Goal: Task Accomplishment & Management: Use online tool/utility

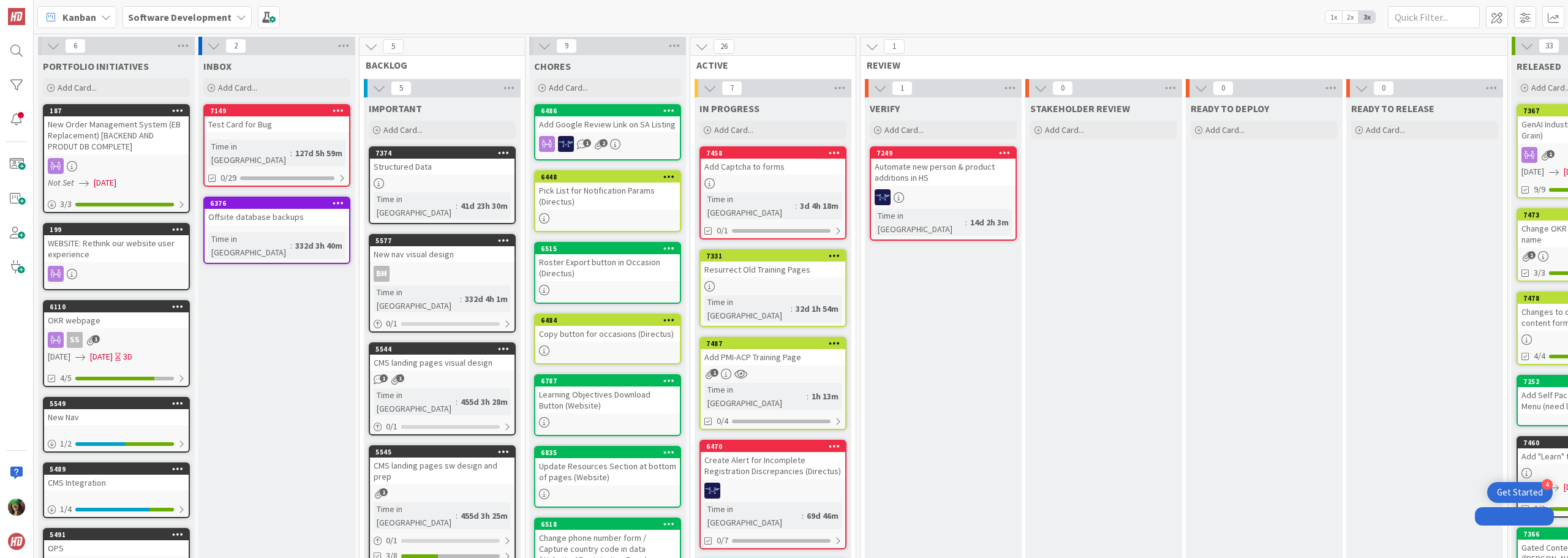
click at [194, 20] on b "Software Development" at bounding box center [180, 17] width 104 height 12
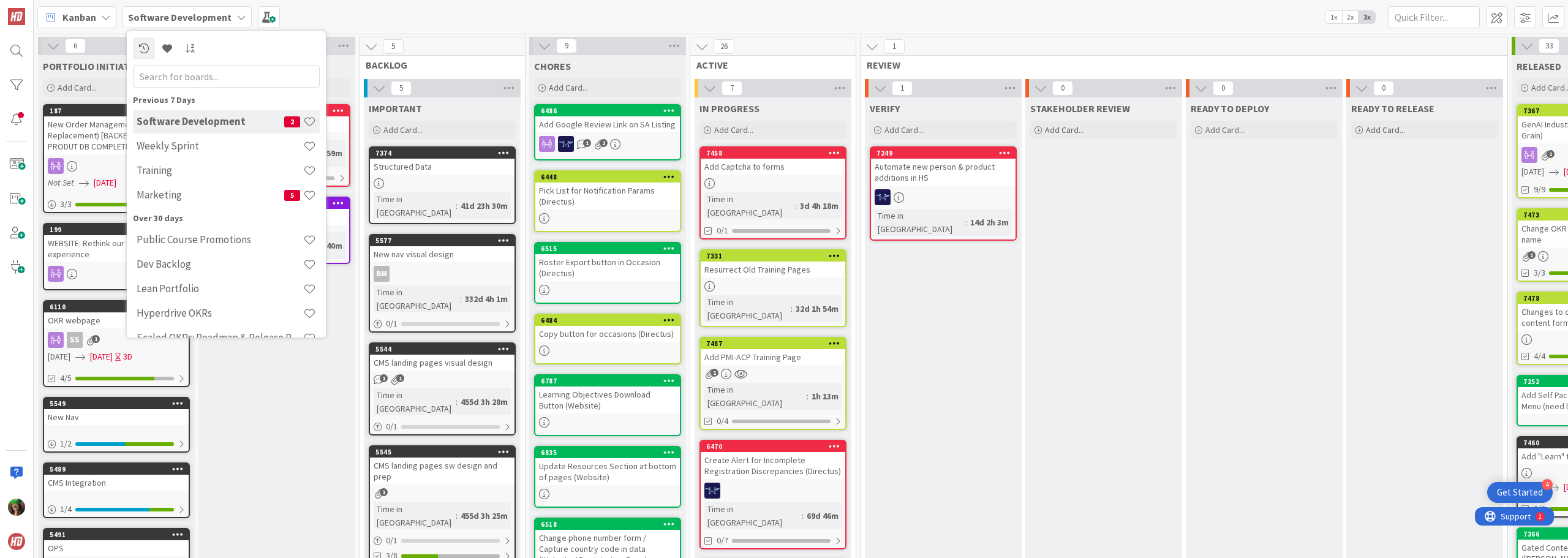
scroll to position [0, 280]
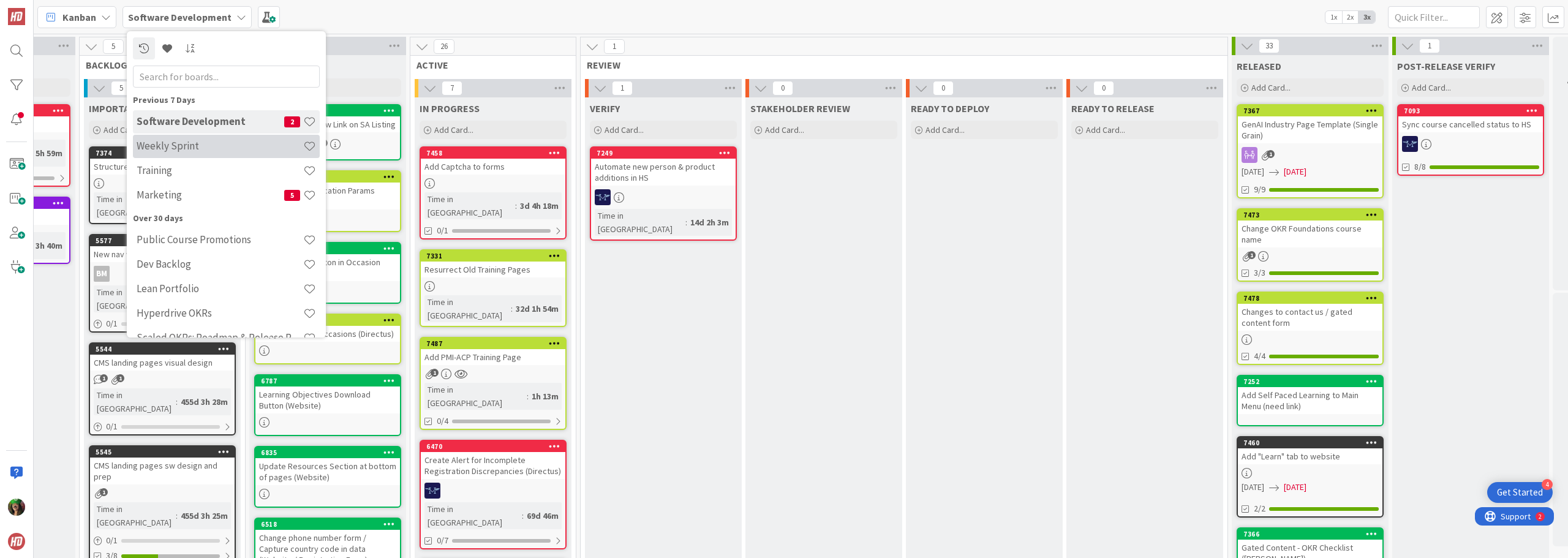
click at [200, 152] on h4 "Weekly Sprint" at bounding box center [219, 145] width 166 height 12
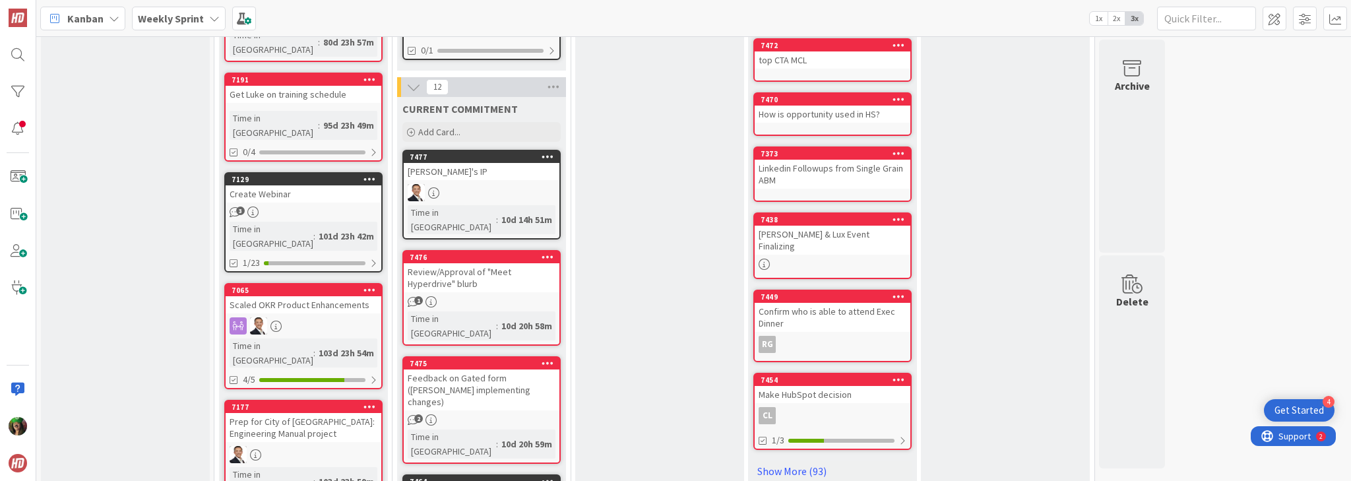
scroll to position [528, 0]
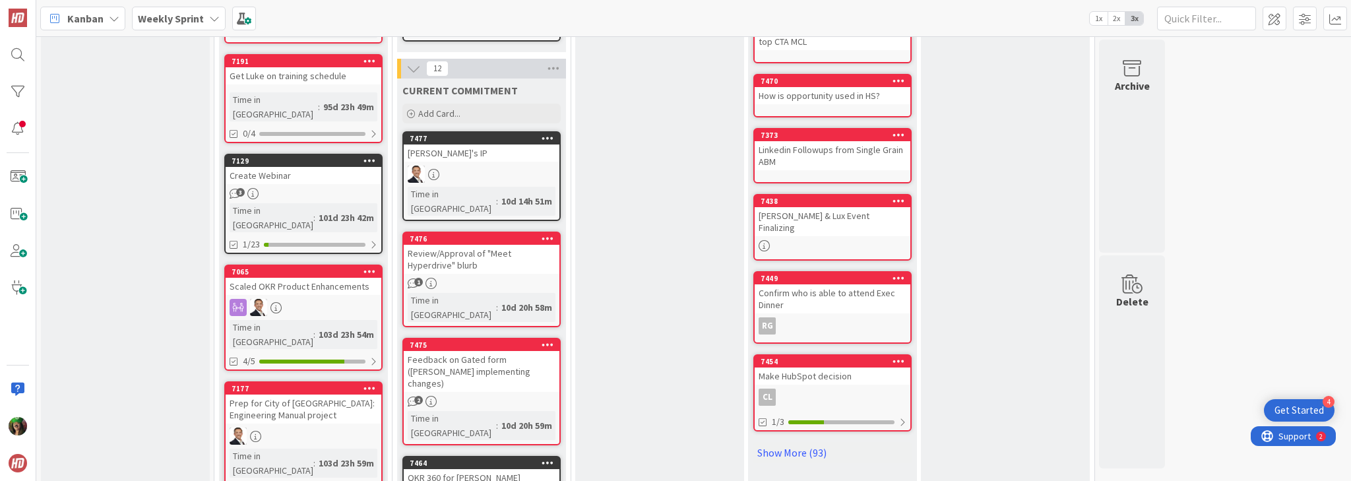
click at [452, 245] on div "Review/Approval of "Meet Hyperdrive" blurb" at bounding box center [482, 259] width 156 height 29
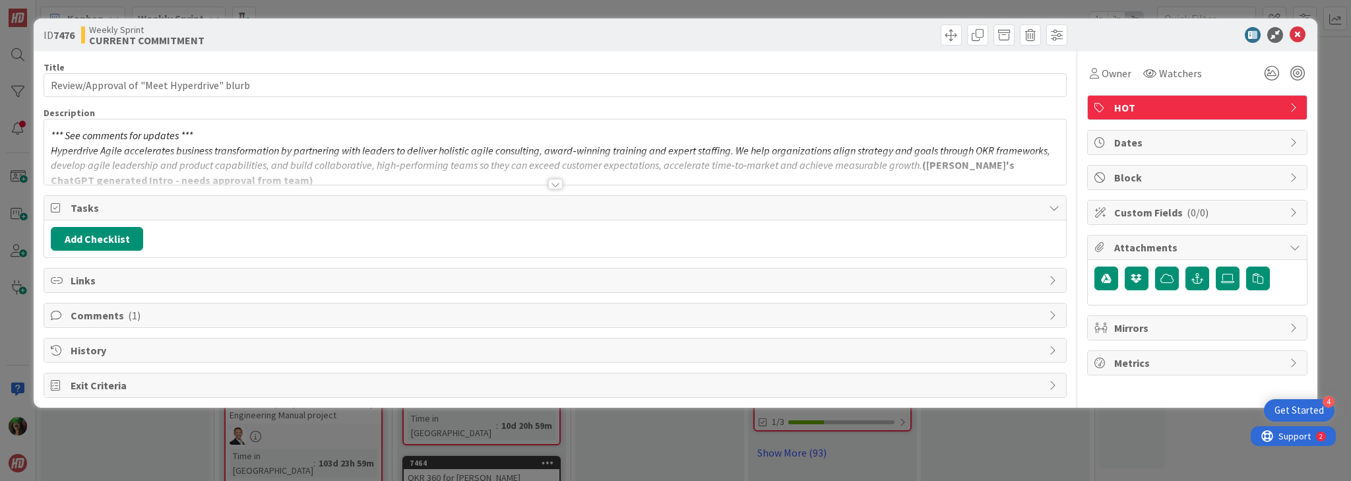
click at [113, 317] on span "Comments ( 1 )" at bounding box center [557, 315] width 972 height 16
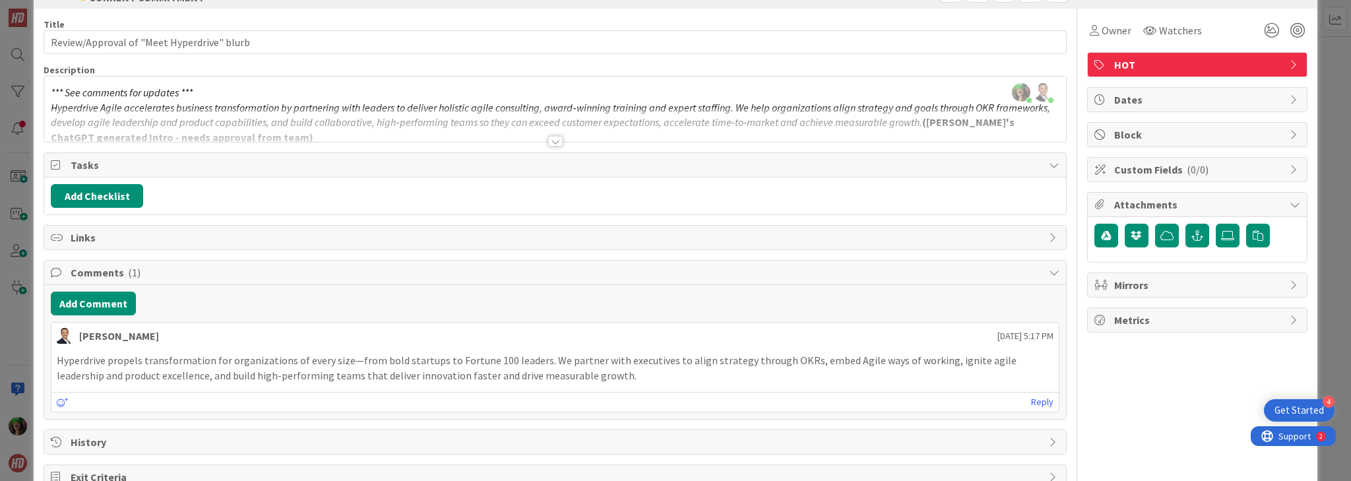
scroll to position [77, 0]
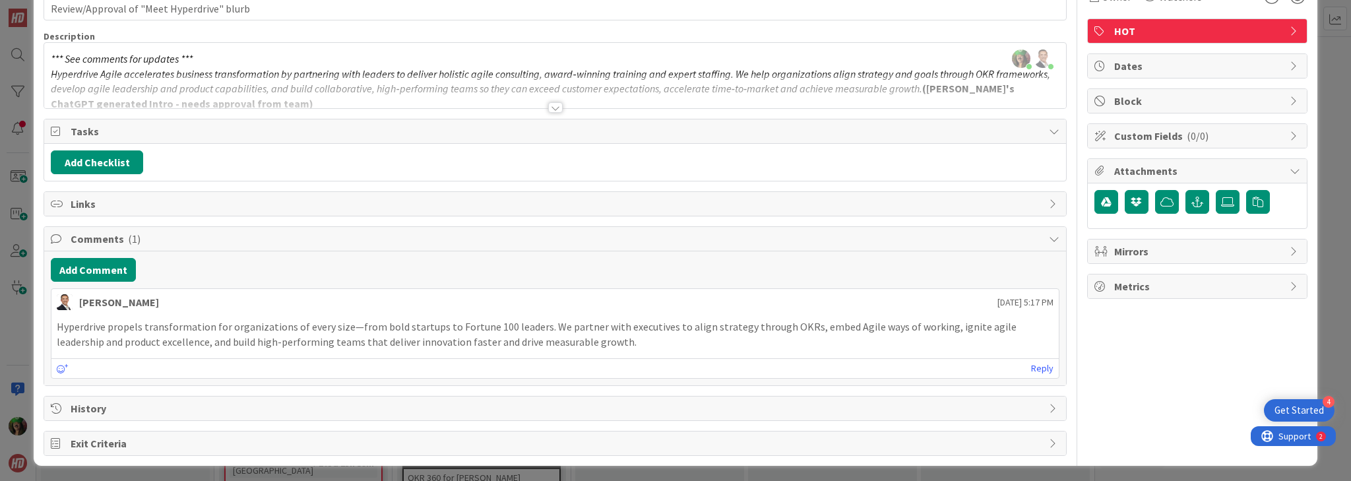
click at [548, 108] on div at bounding box center [555, 107] width 15 height 11
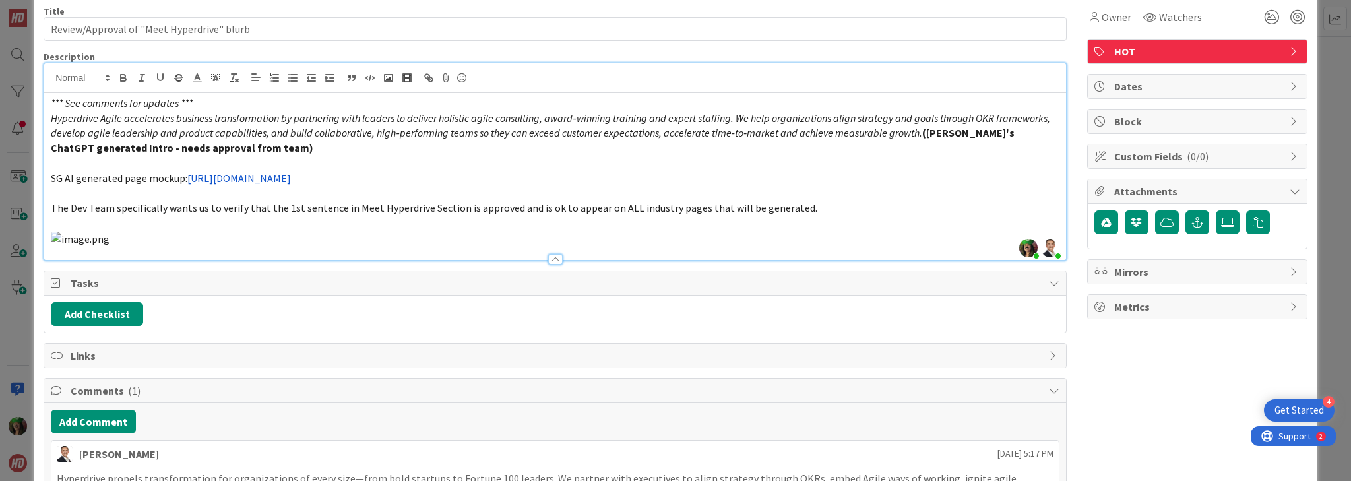
scroll to position [0, 0]
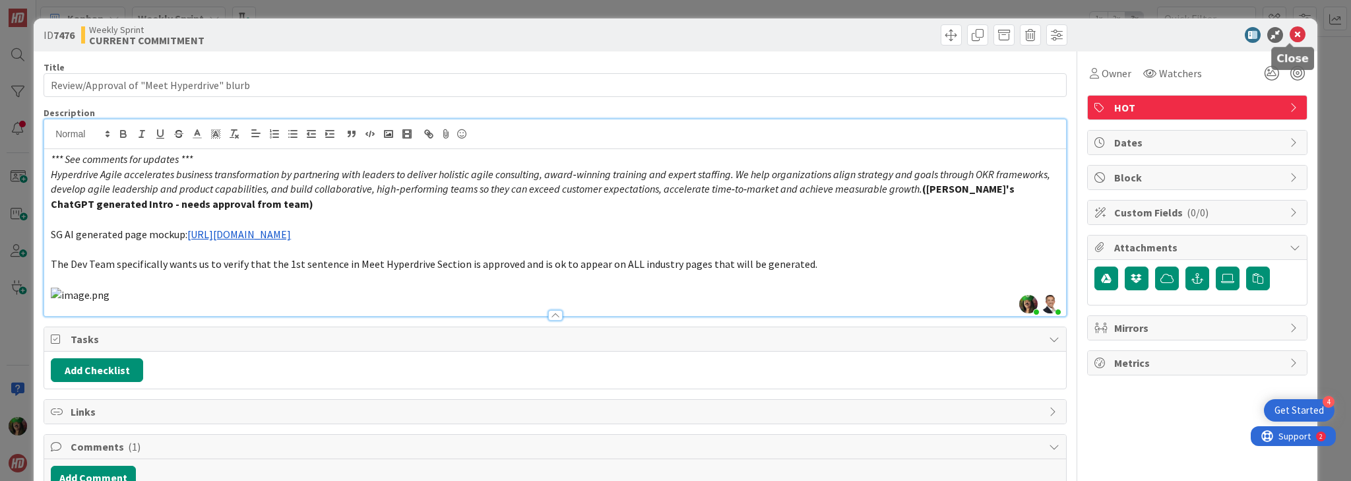
click at [1290, 37] on icon at bounding box center [1298, 35] width 16 height 16
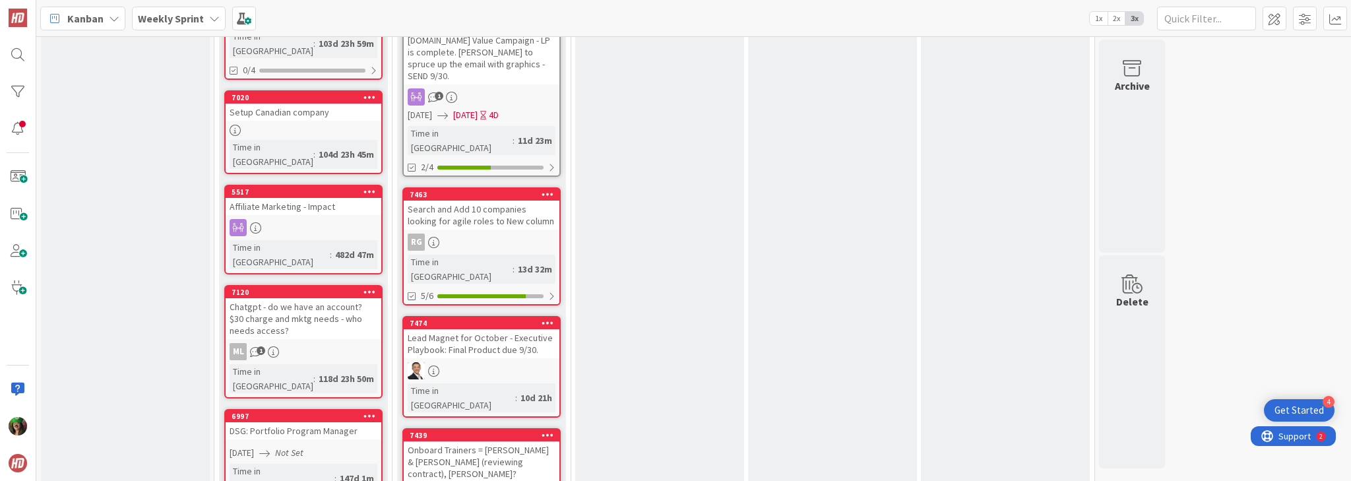
scroll to position [950, 0]
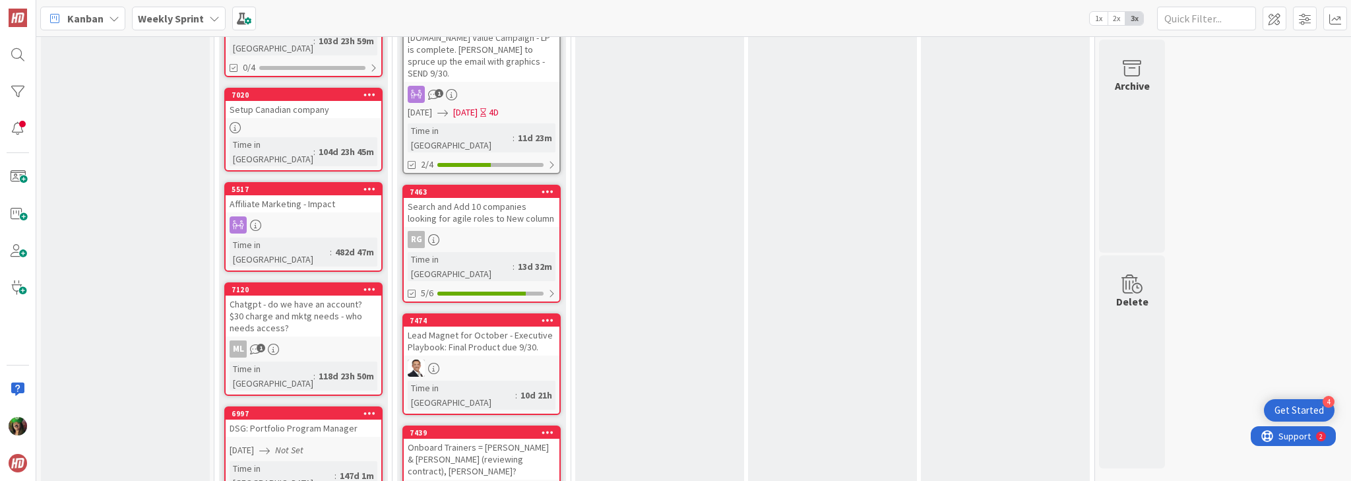
click at [490, 231] on div "RG" at bounding box center [482, 239] width 156 height 17
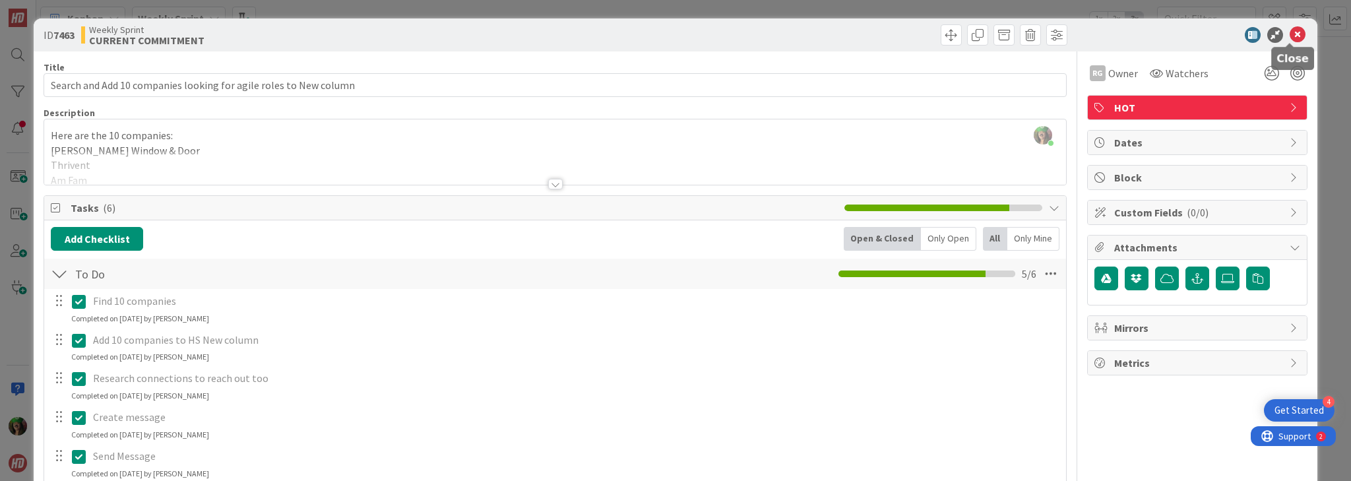
click at [1290, 36] on icon at bounding box center [1298, 35] width 16 height 16
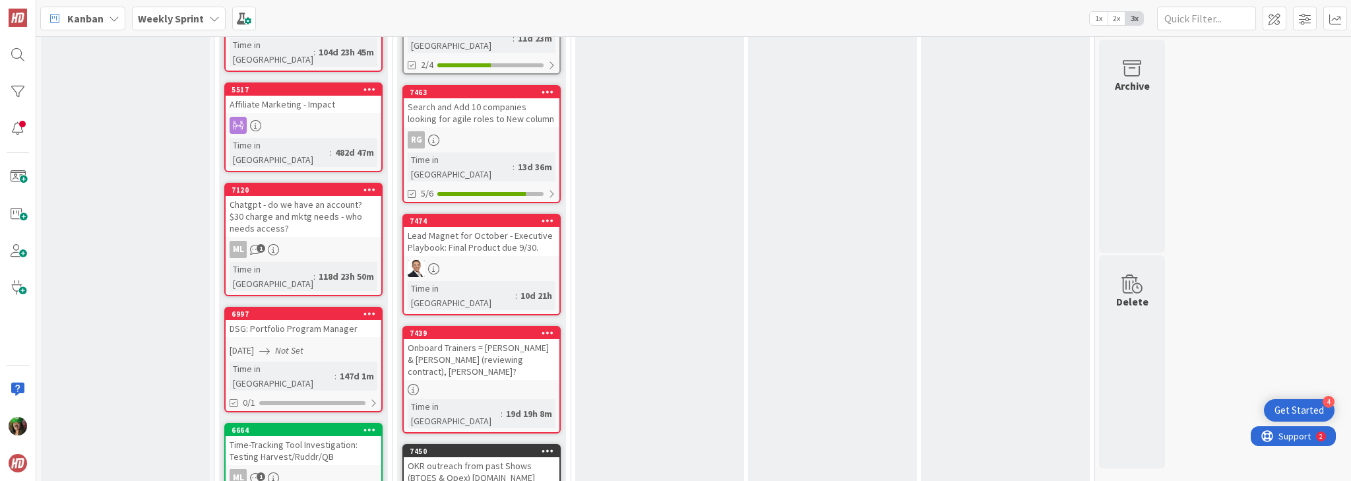
scroll to position [1056, 0]
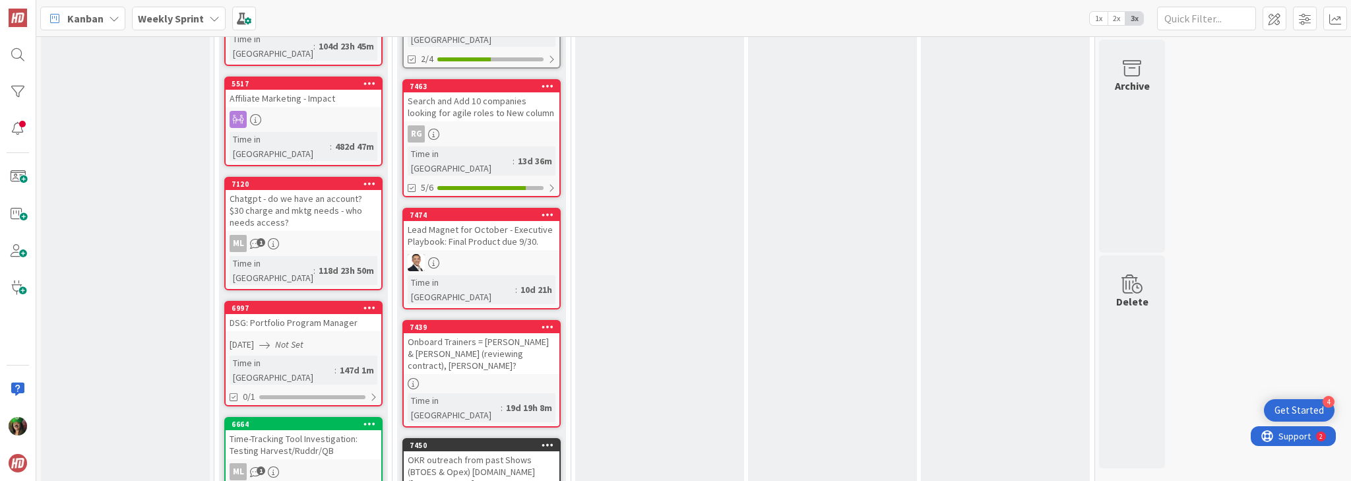
click at [491, 221] on div "Lead Magnet for October - Executive Playbook: Final Product due 9/30." at bounding box center [482, 235] width 156 height 29
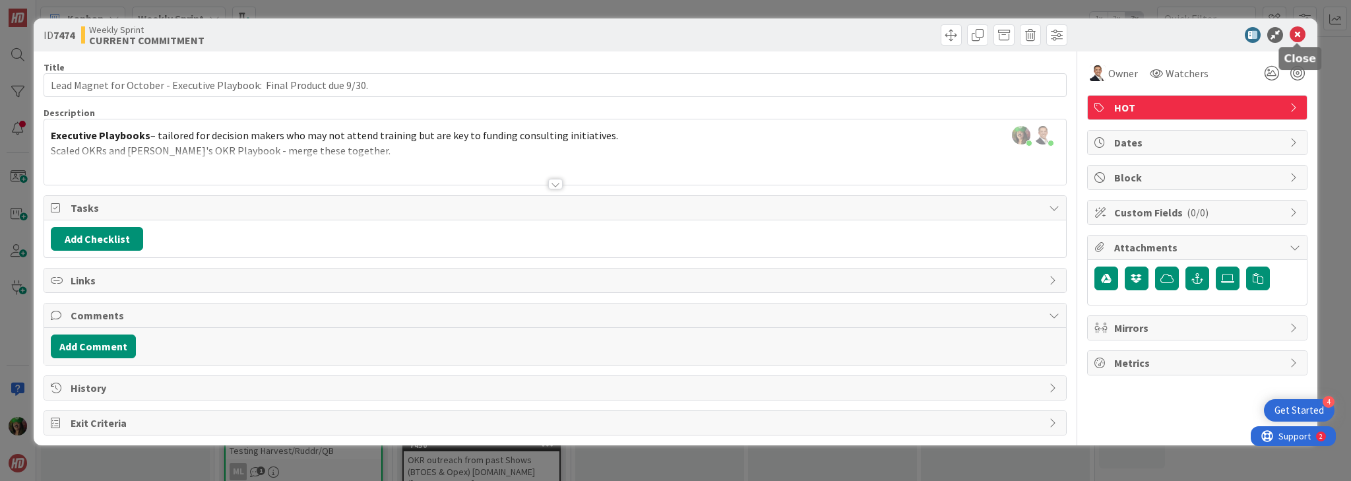
click at [1300, 34] on icon at bounding box center [1298, 35] width 16 height 16
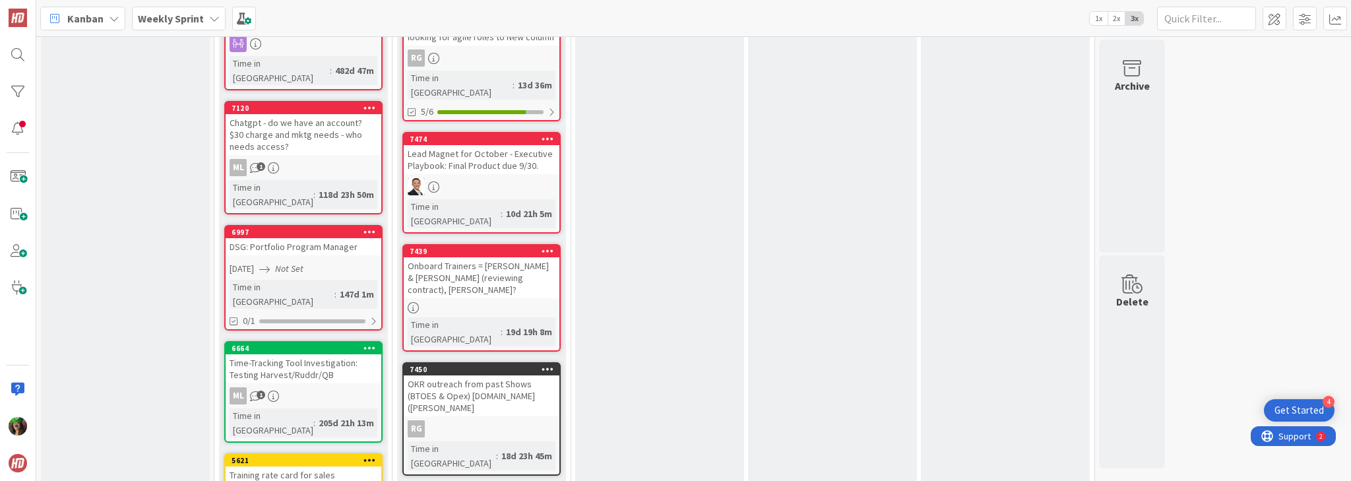
scroll to position [1108, 0]
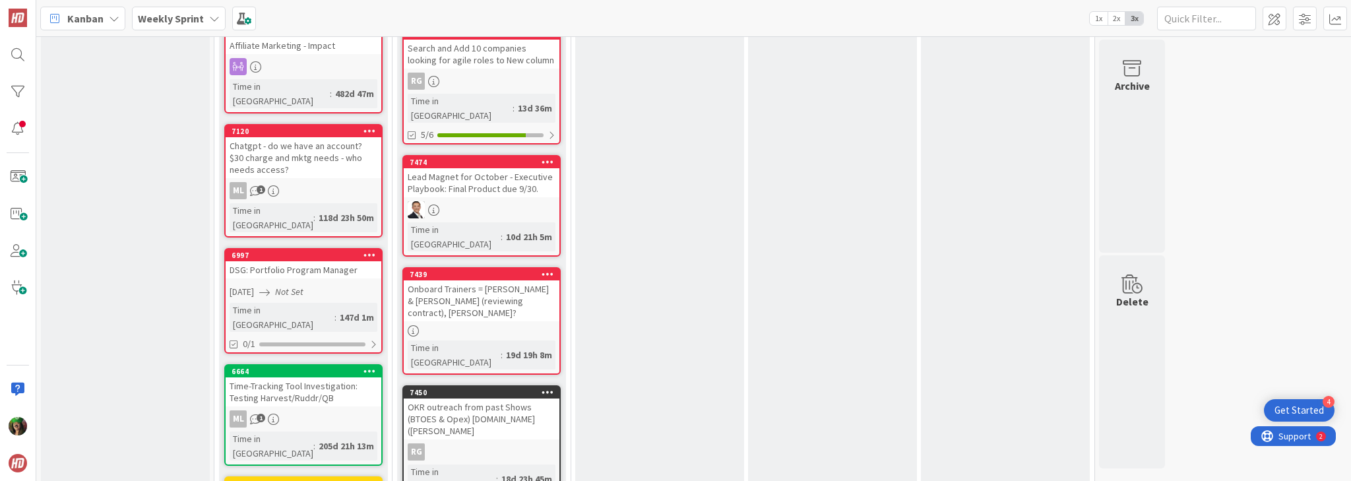
click at [490, 155] on div "7474 Lead Magnet for October - Executive Playbook: Final Product due 9/30. Time…" at bounding box center [481, 206] width 158 height 102
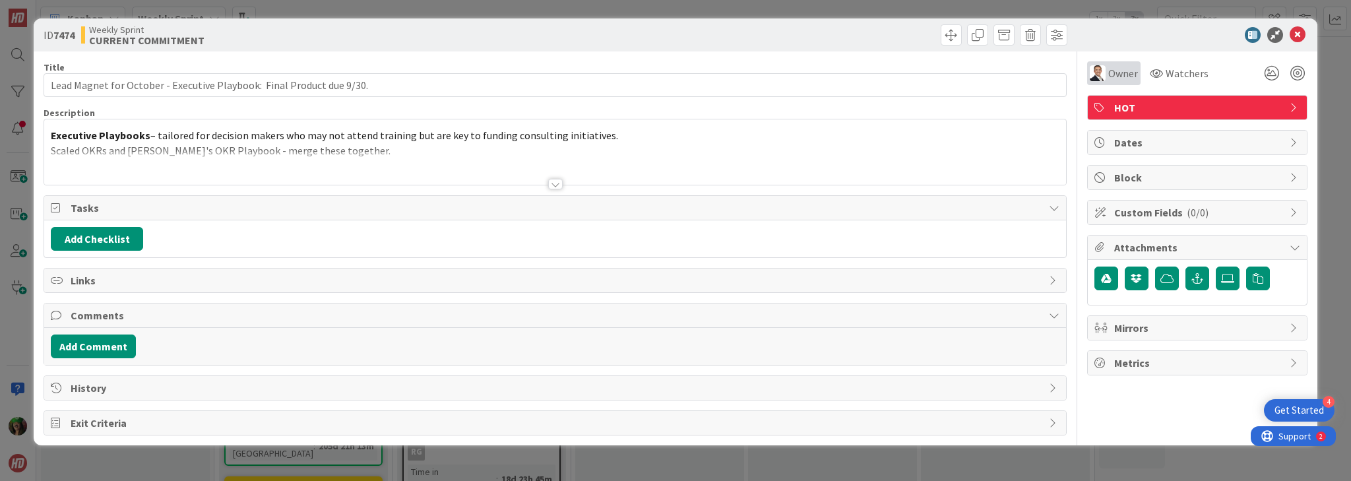
click at [1120, 73] on span "Owner" at bounding box center [1123, 73] width 30 height 16
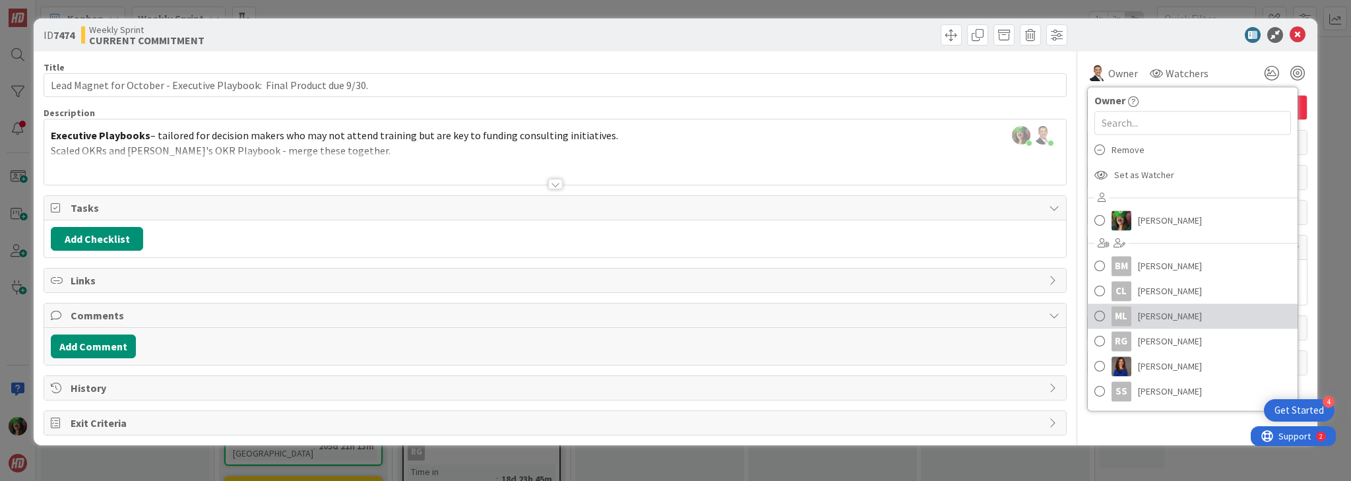
click at [1163, 319] on span "[PERSON_NAME]" at bounding box center [1170, 316] width 64 height 20
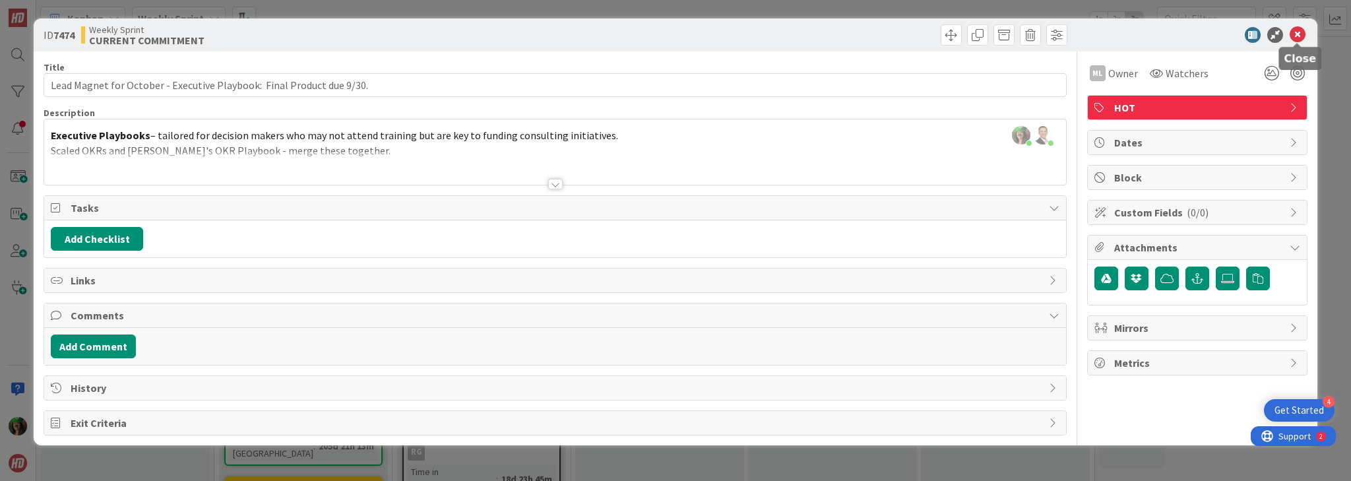
click at [1300, 34] on icon at bounding box center [1298, 35] width 16 height 16
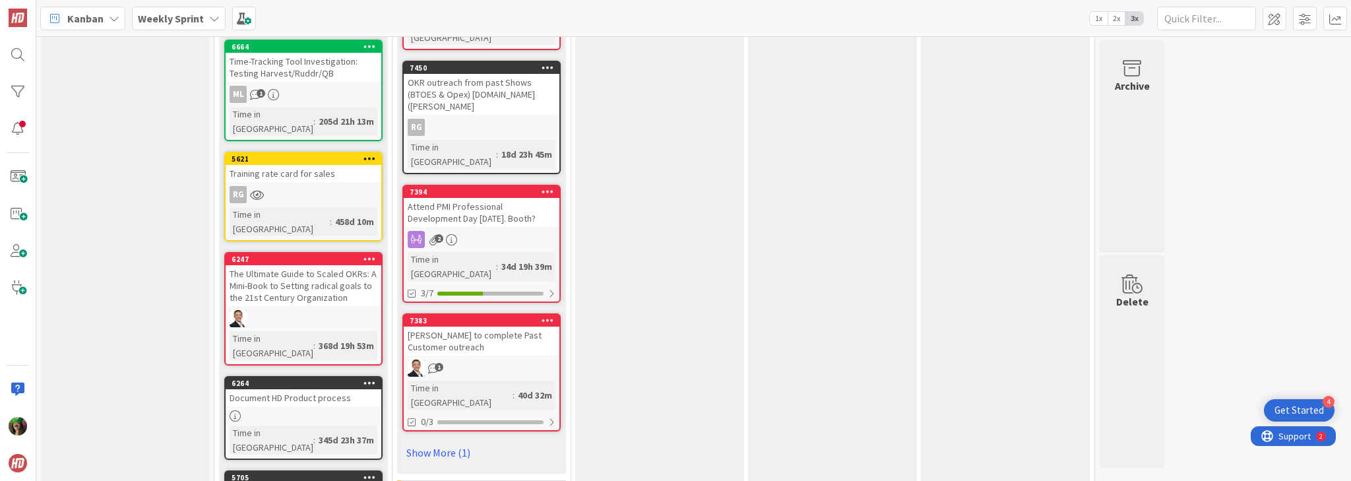
scroll to position [1478, 0]
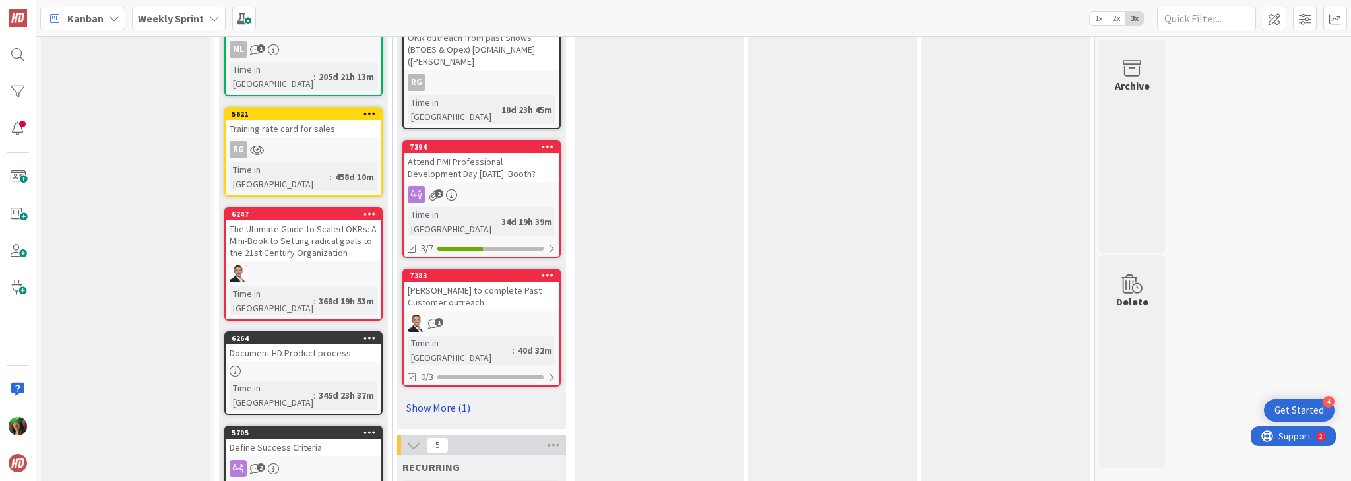
click at [443, 397] on link "Show More (1)" at bounding box center [481, 407] width 158 height 21
